Goal: Information Seeking & Learning: Check status

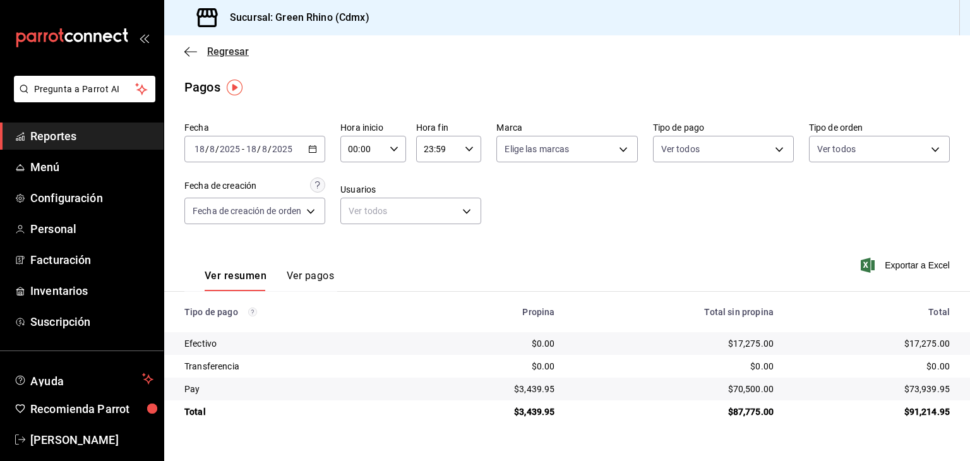
click at [203, 48] on span "Regresar" at bounding box center [216, 51] width 64 height 12
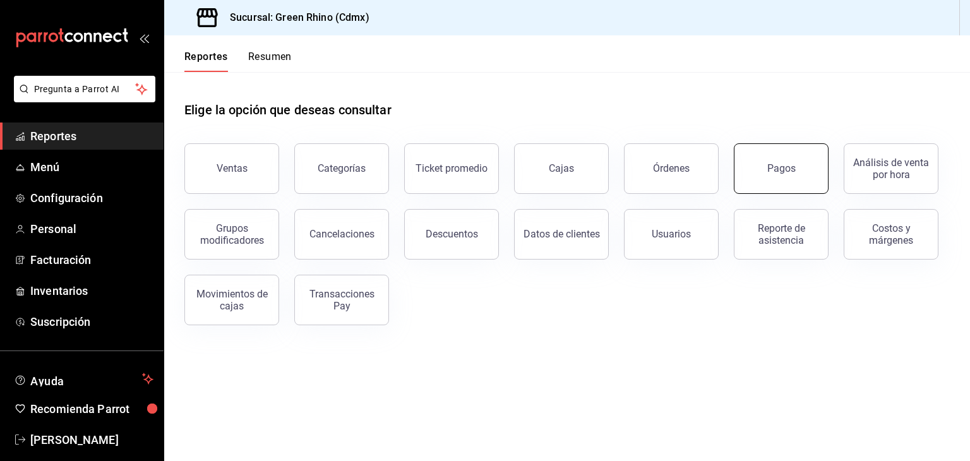
click at [782, 153] on button "Pagos" at bounding box center [781, 168] width 95 height 51
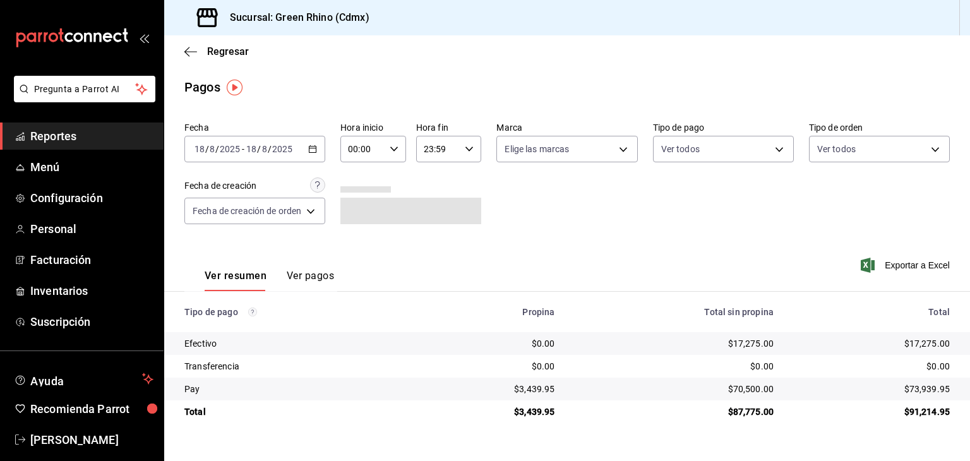
click at [259, 146] on span "/" at bounding box center [259, 149] width 4 height 10
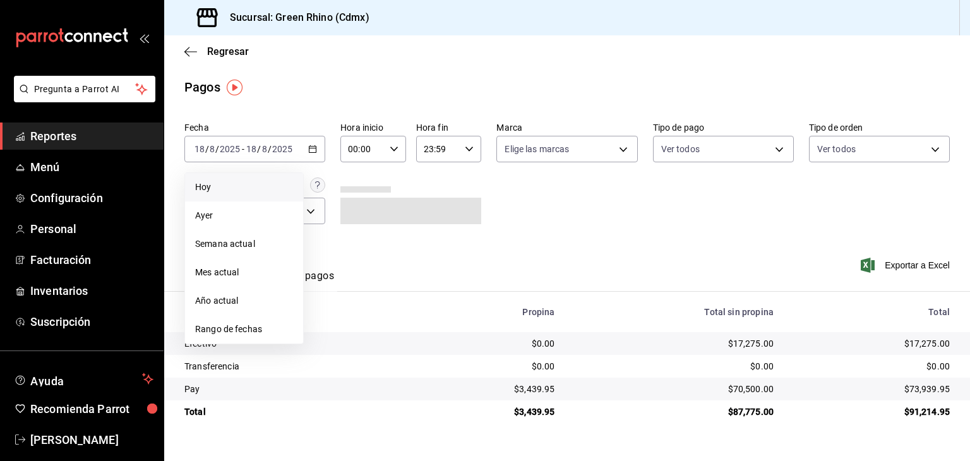
click at [258, 189] on span "Hoy" at bounding box center [244, 187] width 98 height 13
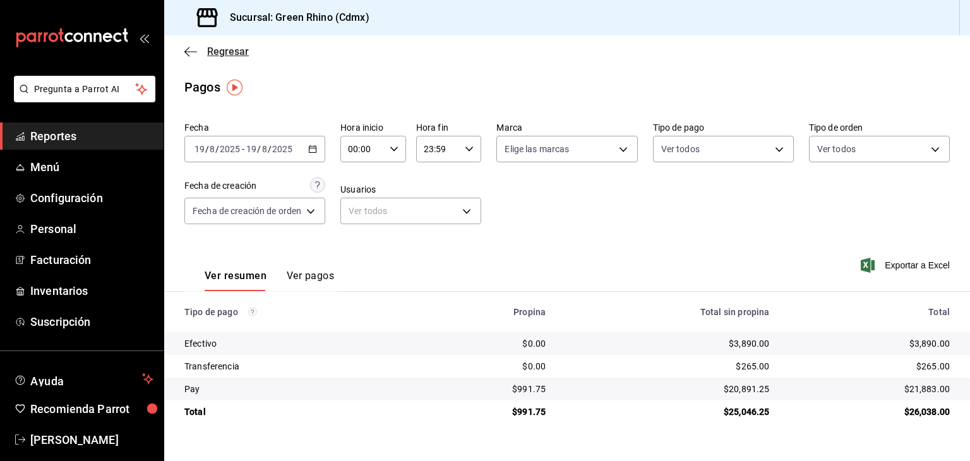
click at [191, 47] on icon "button" at bounding box center [190, 51] width 13 height 11
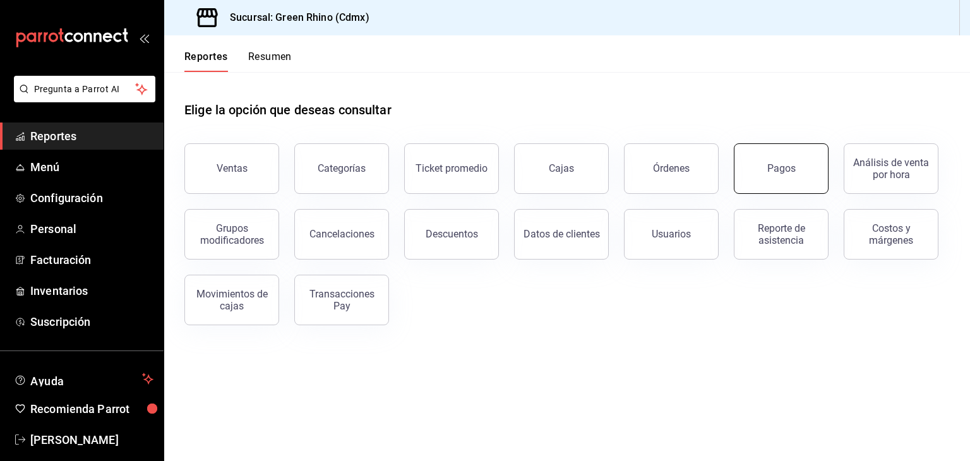
click at [779, 162] on div "Pagos" at bounding box center [781, 168] width 28 height 12
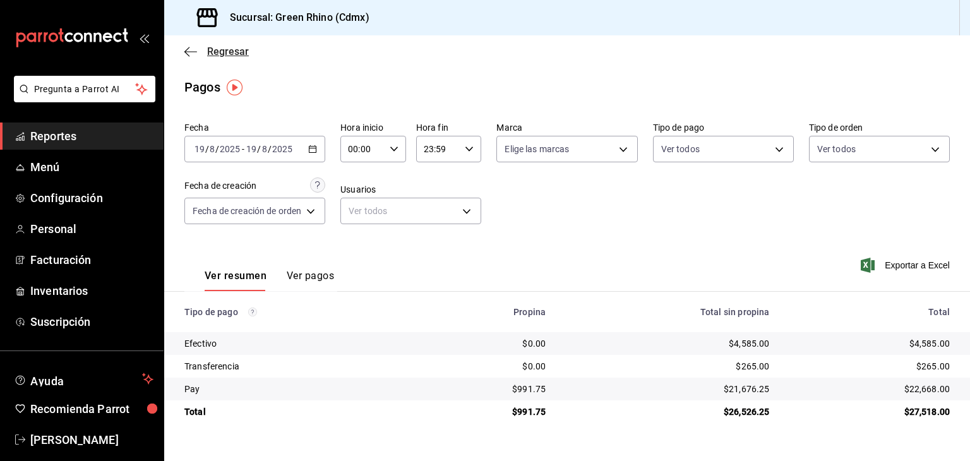
click at [224, 51] on span "Regresar" at bounding box center [228, 51] width 42 height 12
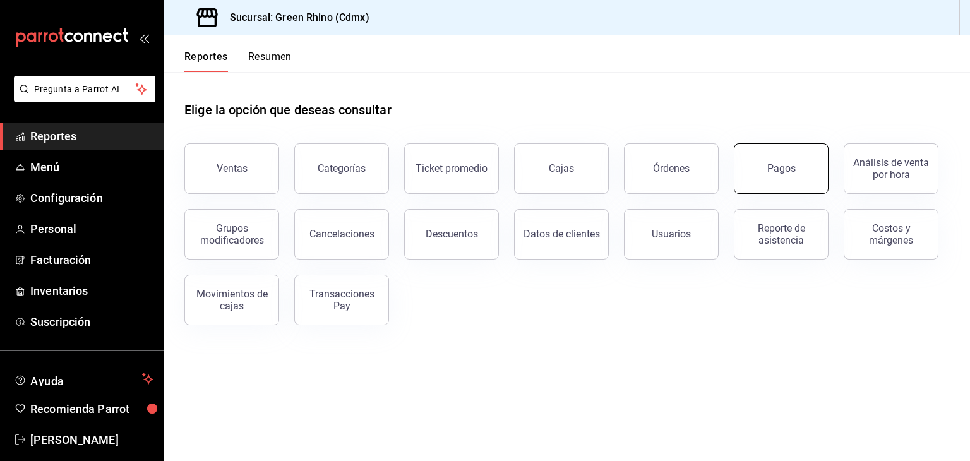
click at [768, 167] on button "Pagos" at bounding box center [781, 168] width 95 height 51
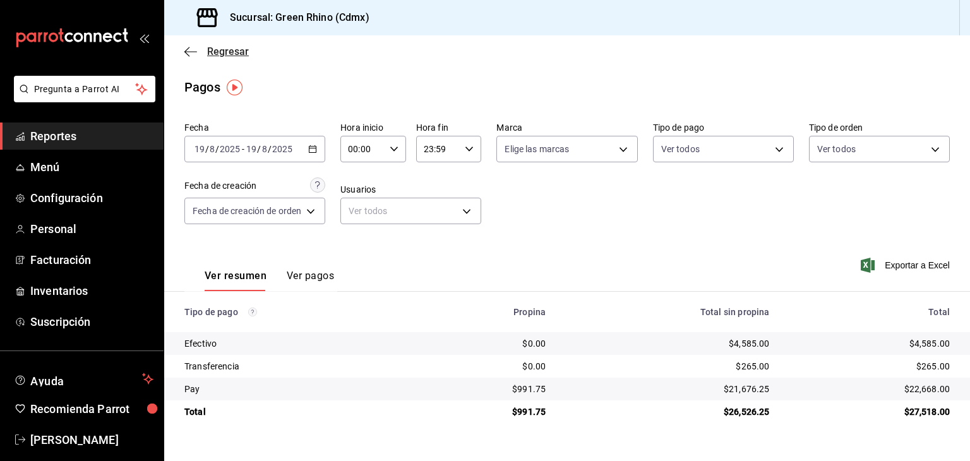
click at [208, 49] on span "Regresar" at bounding box center [228, 51] width 42 height 12
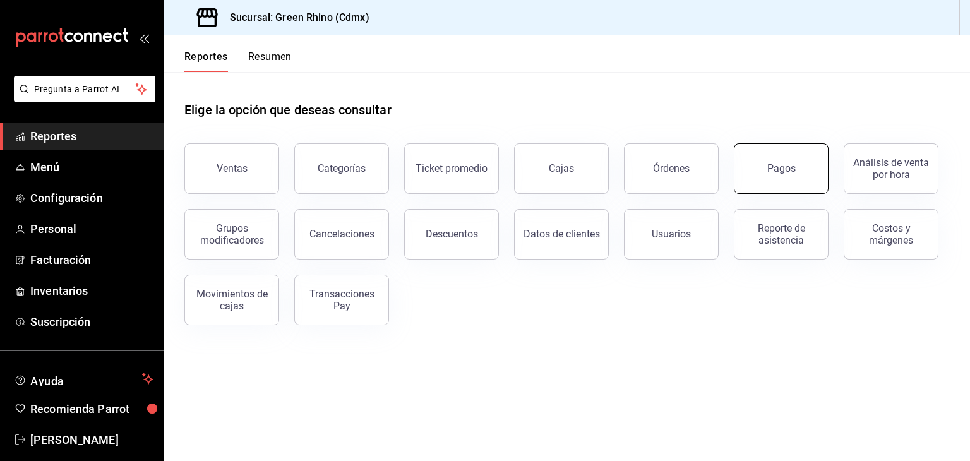
click at [778, 172] on div "Pagos" at bounding box center [781, 168] width 28 height 12
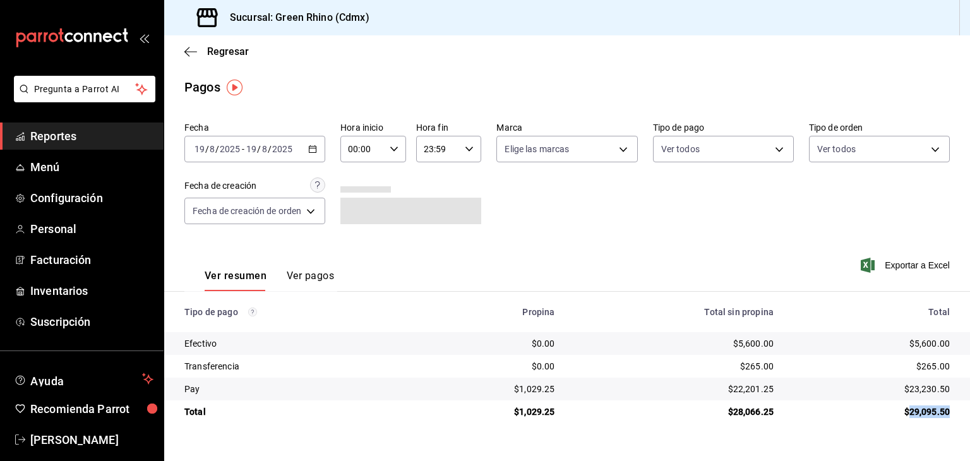
drag, startPoint x: 908, startPoint y: 412, endPoint x: 954, endPoint y: 407, distance: 46.4
click at [954, 407] on td "$29,095.50" at bounding box center [877, 411] width 186 height 23
click at [940, 411] on div "$29,095.50" at bounding box center [872, 411] width 156 height 13
drag, startPoint x: 913, startPoint y: 412, endPoint x: 945, endPoint y: 410, distance: 32.9
click at [945, 410] on div "$29,095.50" at bounding box center [872, 411] width 156 height 13
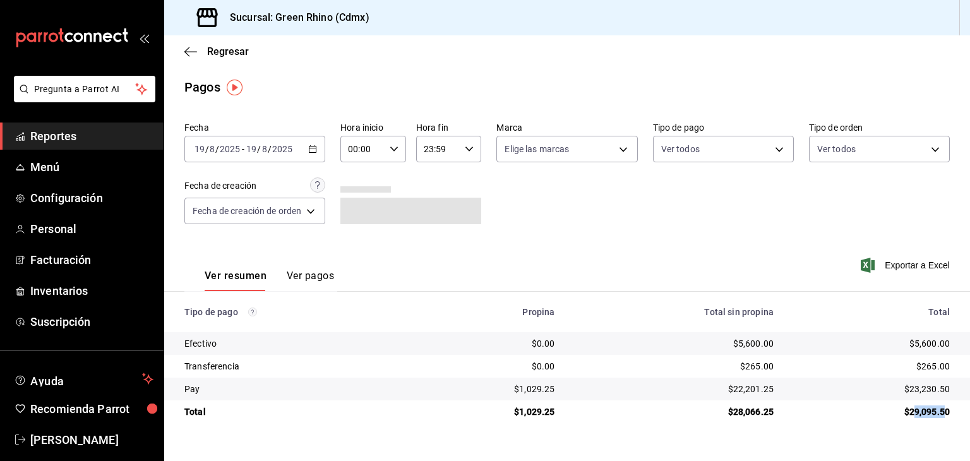
drag, startPoint x: 934, startPoint y: 412, endPoint x: 912, endPoint y: 413, distance: 22.1
click at [933, 412] on div "$29,095.50" at bounding box center [872, 411] width 156 height 13
drag, startPoint x: 909, startPoint y: 411, endPoint x: 948, endPoint y: 412, distance: 39.2
click at [948, 412] on div "$29,095.50" at bounding box center [872, 411] width 156 height 13
click at [912, 412] on div "$29,095.50" at bounding box center [872, 411] width 156 height 13
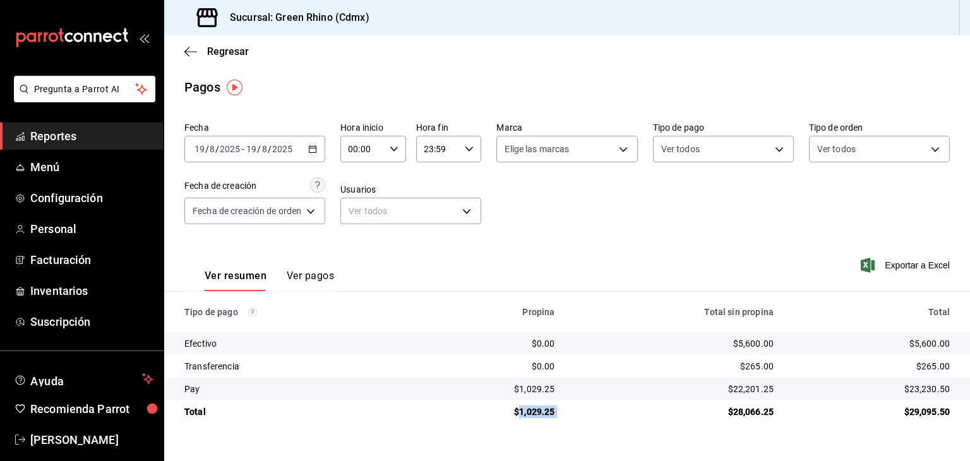
drag, startPoint x: 521, startPoint y: 411, endPoint x: 579, endPoint y: 411, distance: 57.5
click at [579, 411] on tr "Total $1,029.25 $28,066.25 $29,095.50" at bounding box center [567, 411] width 806 height 23
click at [739, 387] on div "$22,201.25" at bounding box center [674, 389] width 199 height 13
click at [200, 48] on span "Regresar" at bounding box center [216, 51] width 64 height 12
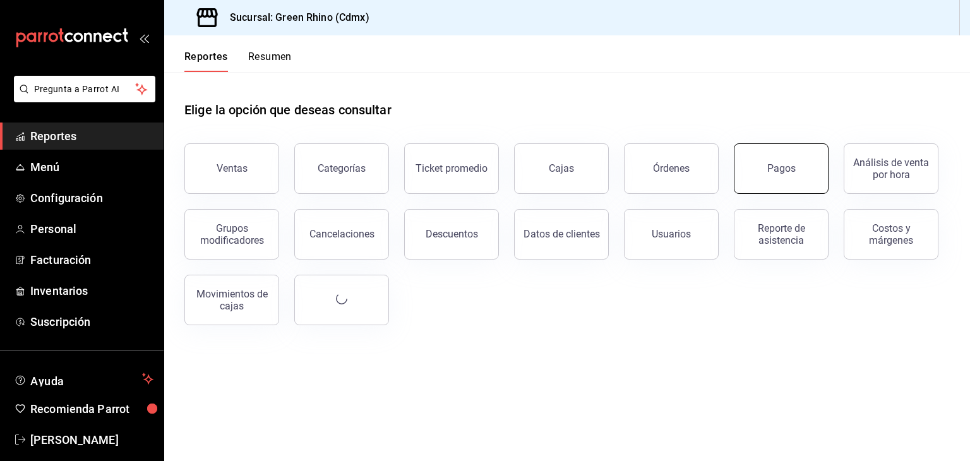
click at [774, 160] on button "Pagos" at bounding box center [781, 168] width 95 height 51
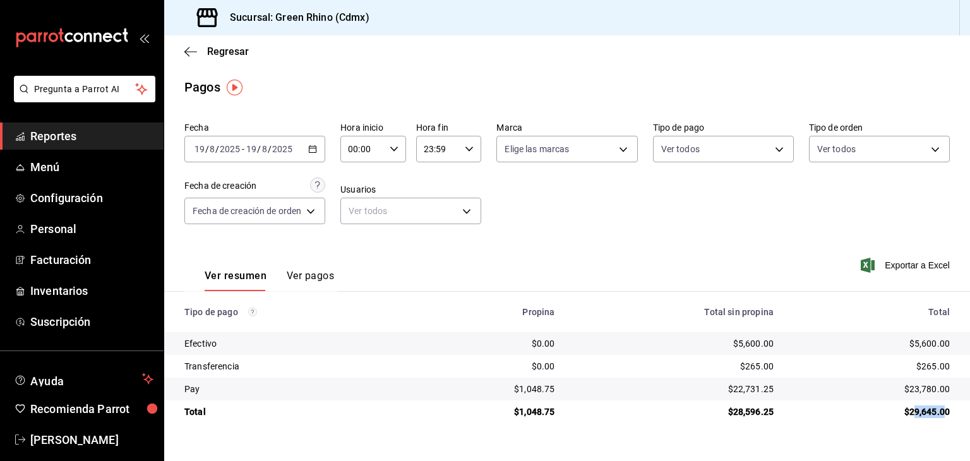
drag, startPoint x: 913, startPoint y: 416, endPoint x: 945, endPoint y: 416, distance: 32.8
click at [945, 416] on div "$29,645.00" at bounding box center [872, 411] width 156 height 13
click at [937, 410] on div "$29,645.00" at bounding box center [872, 411] width 156 height 13
click at [213, 38] on div "Regresar" at bounding box center [567, 51] width 806 height 32
click at [215, 48] on span "Regresar" at bounding box center [228, 51] width 42 height 12
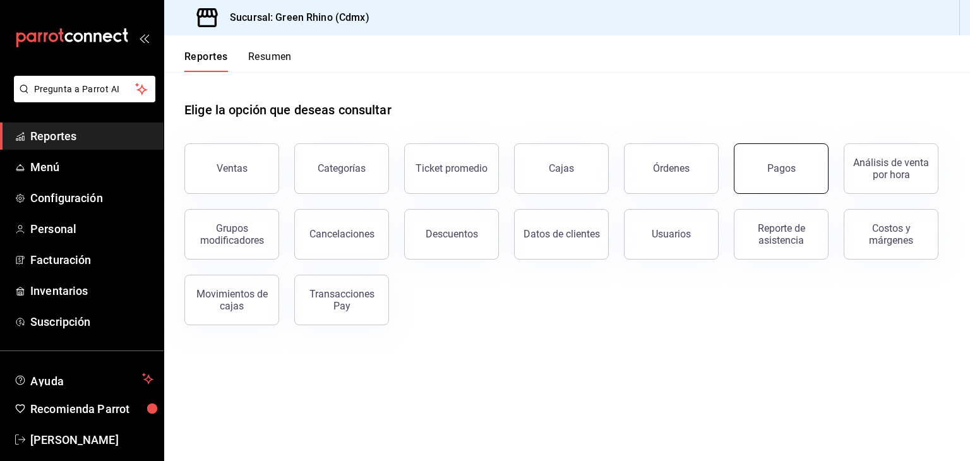
click at [776, 171] on div "Pagos" at bounding box center [781, 168] width 28 height 12
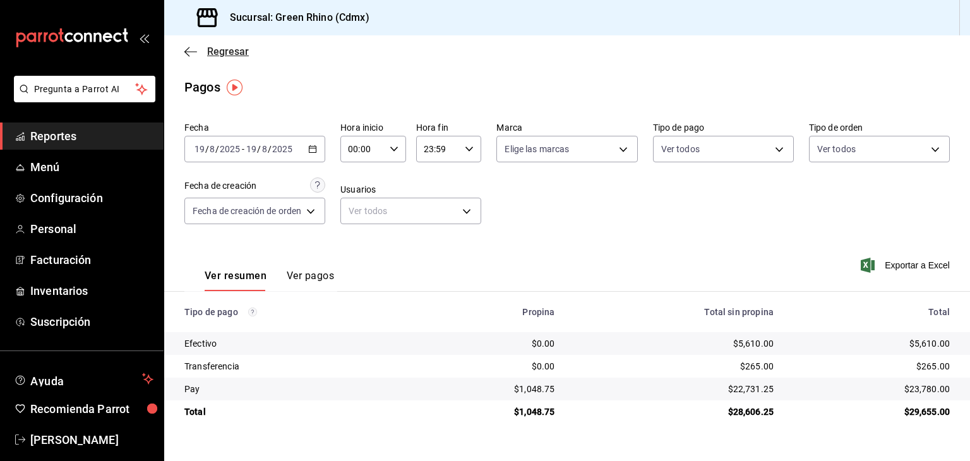
click at [230, 52] on span "Regresar" at bounding box center [228, 51] width 42 height 12
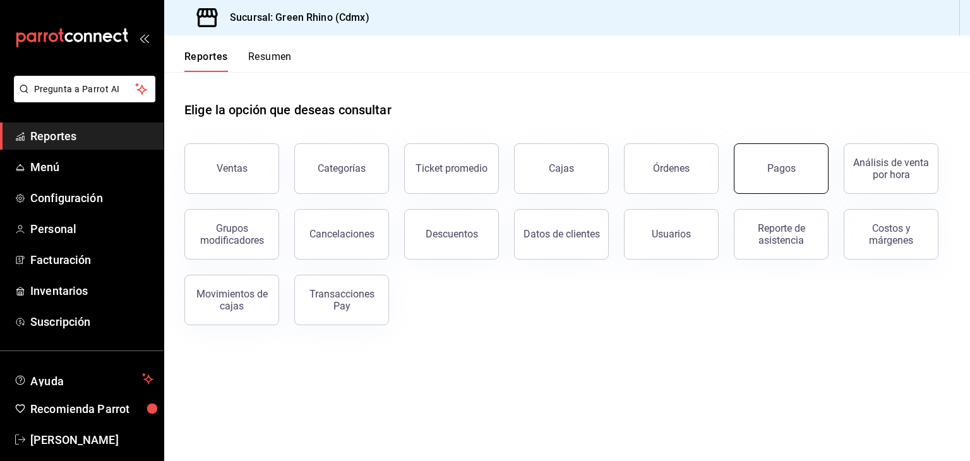
click at [799, 173] on button "Pagos" at bounding box center [781, 168] width 95 height 51
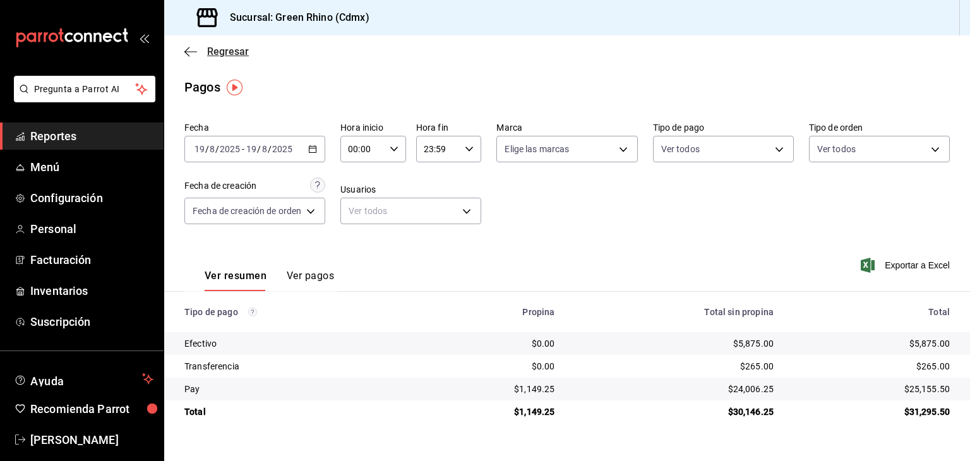
click at [212, 57] on span "Regresar" at bounding box center [228, 51] width 42 height 12
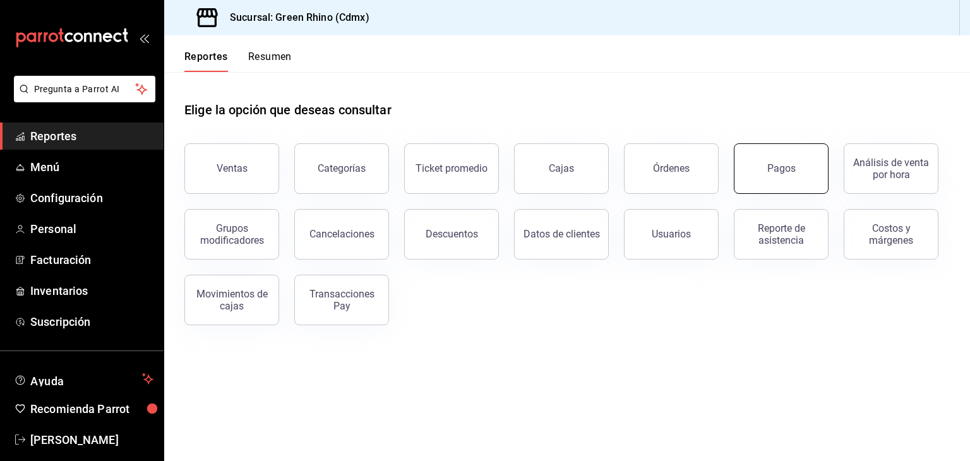
click at [788, 154] on button "Pagos" at bounding box center [781, 168] width 95 height 51
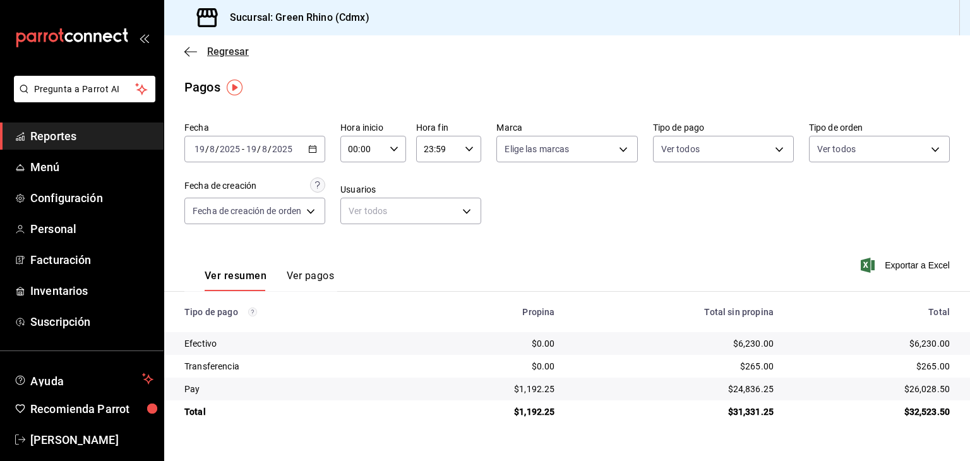
click at [205, 52] on span "Regresar" at bounding box center [216, 51] width 64 height 12
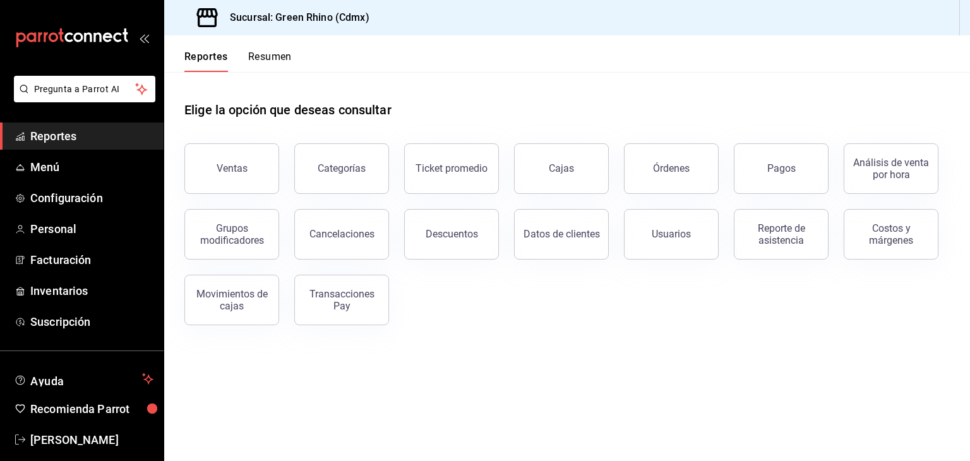
click at [258, 53] on button "Resumen" at bounding box center [270, 61] width 44 height 21
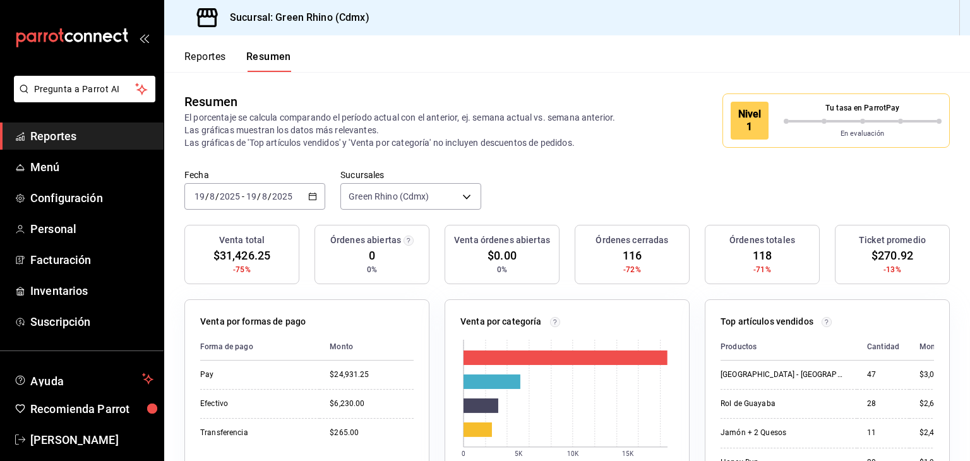
click at [743, 121] on div "Nivel 1" at bounding box center [750, 121] width 38 height 38
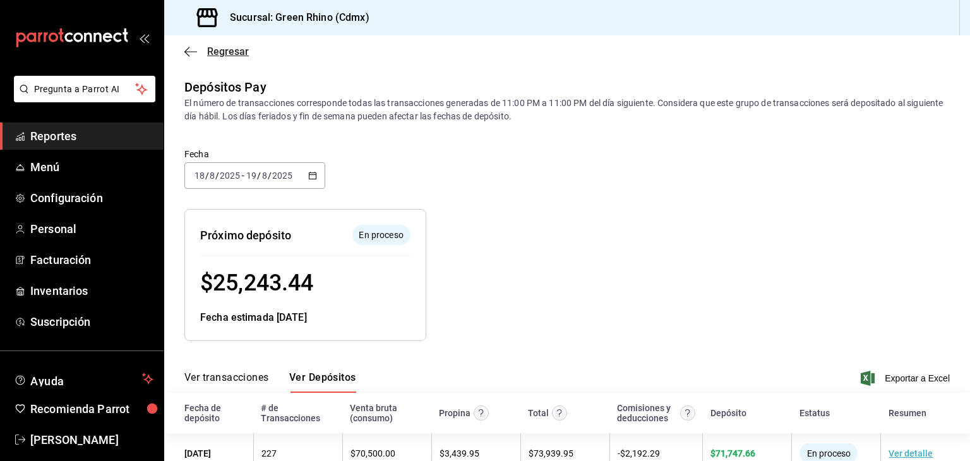
click at [220, 51] on span "Regresar" at bounding box center [228, 51] width 42 height 12
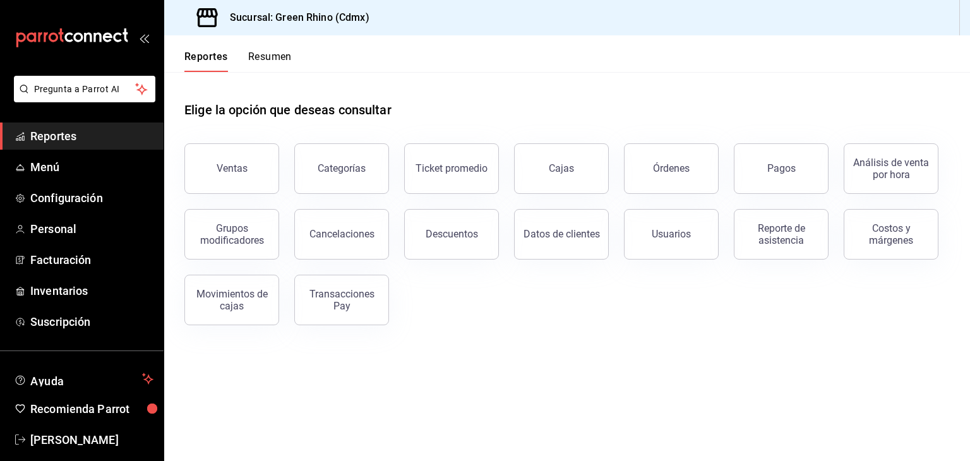
click at [251, 55] on button "Resumen" at bounding box center [270, 61] width 44 height 21
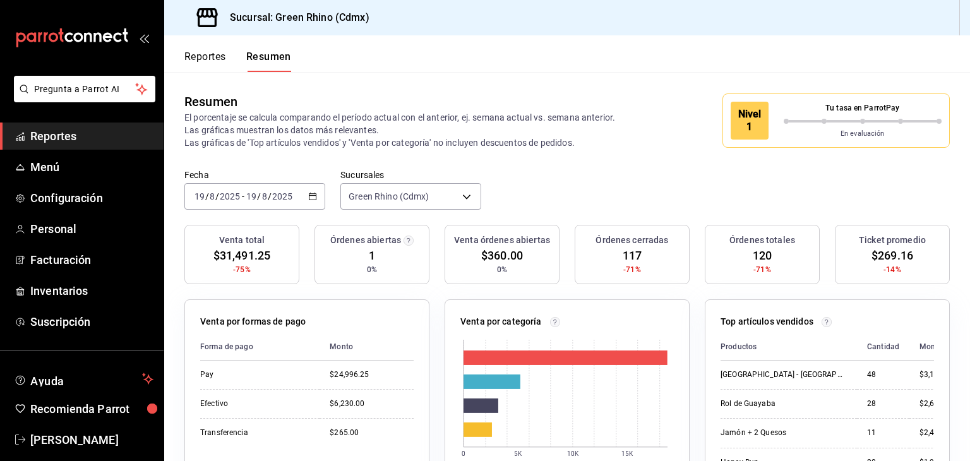
click at [738, 117] on div "Nivel 1" at bounding box center [750, 121] width 38 height 38
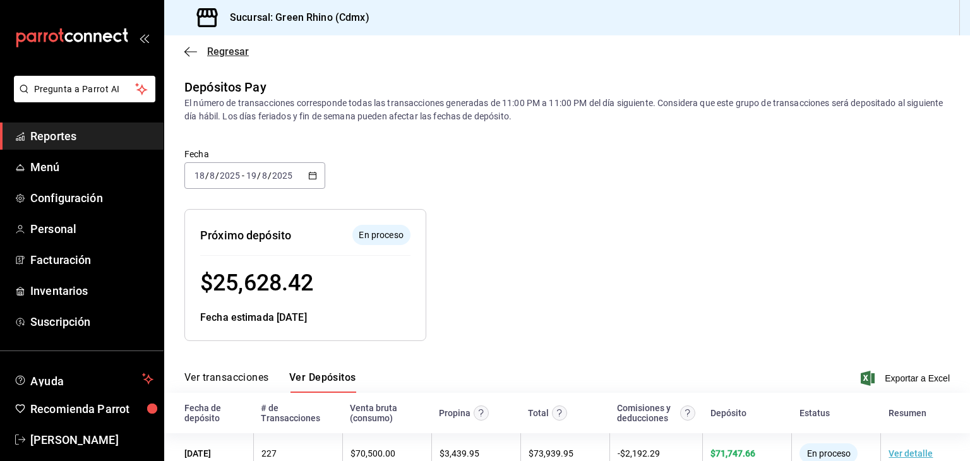
click at [203, 54] on span "Regresar" at bounding box center [216, 51] width 64 height 12
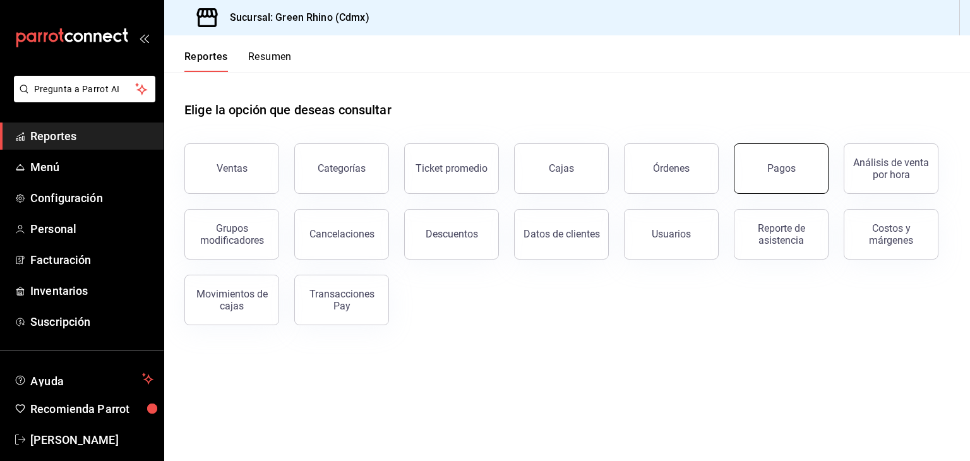
click at [813, 179] on button "Pagos" at bounding box center [781, 168] width 95 height 51
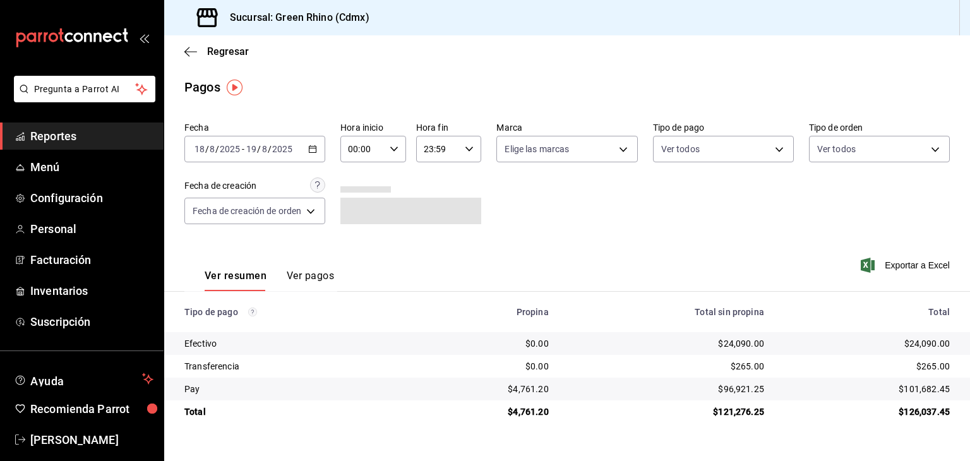
click at [253, 152] on input "19" at bounding box center [251, 149] width 11 height 10
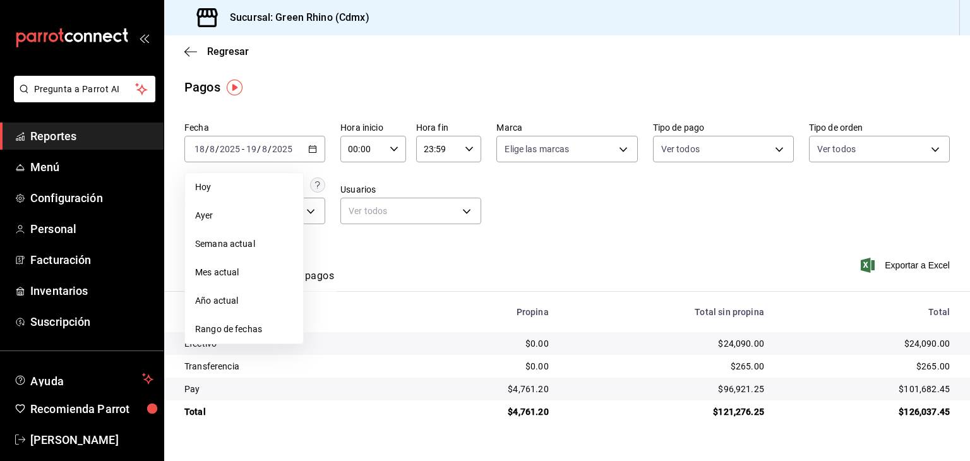
click at [230, 194] on li "Hoy" at bounding box center [244, 187] width 118 height 28
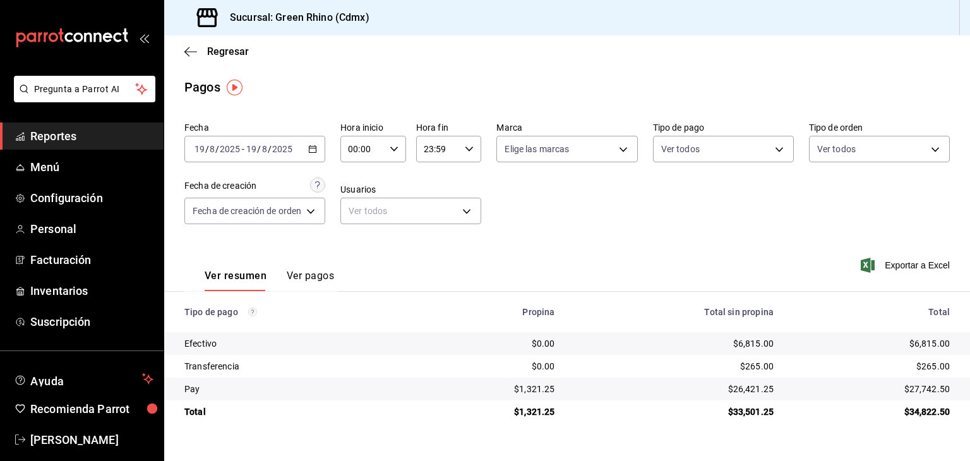
click at [256, 49] on div "Regresar" at bounding box center [567, 51] width 806 height 32
click at [244, 49] on span "Regresar" at bounding box center [228, 51] width 42 height 12
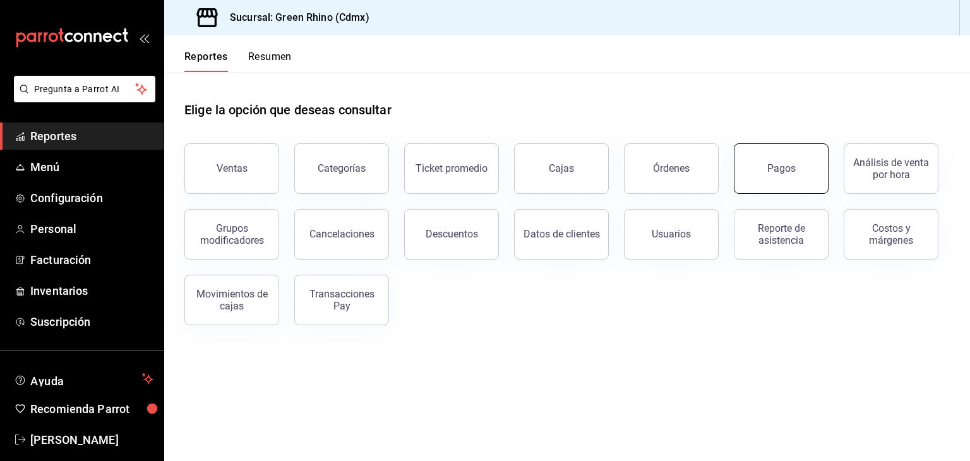
click at [807, 176] on button "Pagos" at bounding box center [781, 168] width 95 height 51
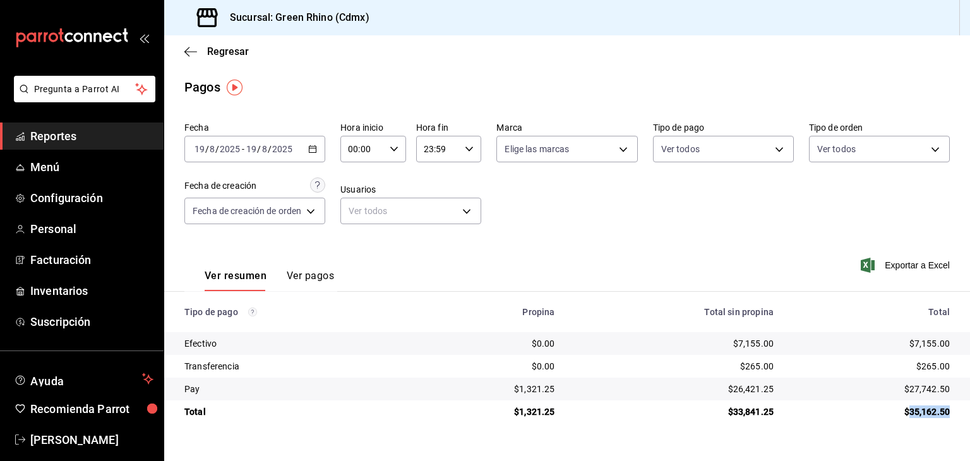
drag, startPoint x: 909, startPoint y: 412, endPoint x: 950, endPoint y: 416, distance: 40.7
click at [950, 416] on td "$35,162.50" at bounding box center [877, 411] width 186 height 23
click at [933, 412] on div "$35,162.50" at bounding box center [872, 411] width 156 height 13
drag, startPoint x: 791, startPoint y: 419, endPoint x: 734, endPoint y: 420, distance: 56.8
click at [734, 420] on tr "Total $1,321.25 $33,841.25 $35,162.50" at bounding box center [567, 411] width 806 height 23
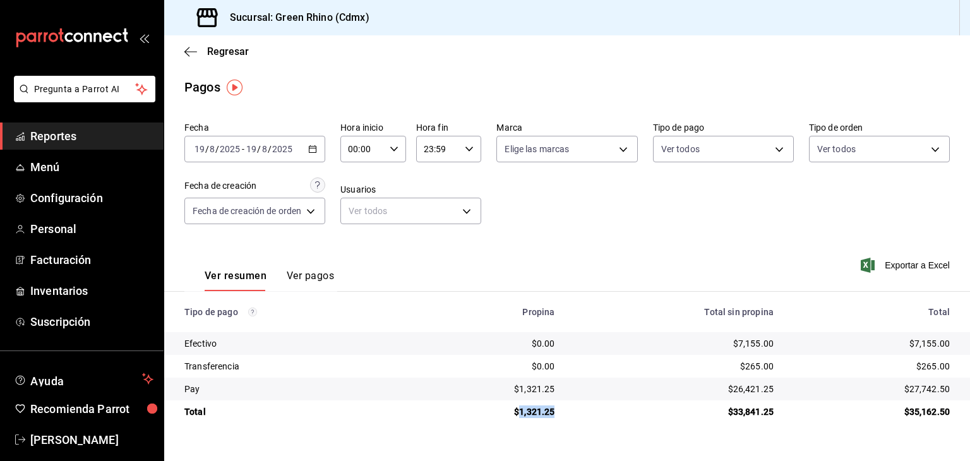
drag, startPoint x: 565, startPoint y: 417, endPoint x: 522, endPoint y: 412, distance: 43.2
click at [522, 412] on td "$1,321.25" at bounding box center [490, 411] width 149 height 23
click at [522, 412] on div "$1,321.25" at bounding box center [490, 411] width 129 height 13
drag, startPoint x: 520, startPoint y: 411, endPoint x: 577, endPoint y: 412, distance: 56.2
click at [577, 412] on tr "Total $1,321.25 $33,841.25 $35,162.50" at bounding box center [567, 411] width 806 height 23
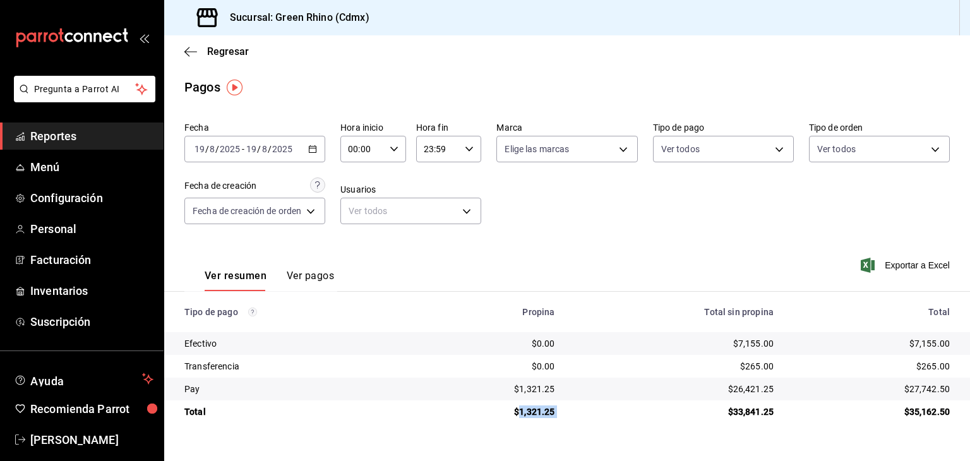
click at [546, 404] on td "$1,321.25" at bounding box center [490, 411] width 149 height 23
